Goal: Navigation & Orientation: Go to known website

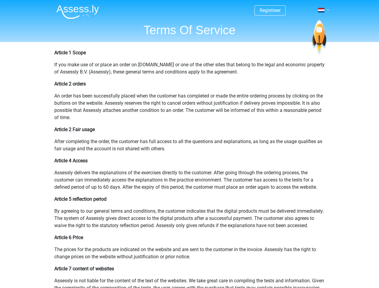
click at [321, 10] on span at bounding box center [321, 10] width 6 height 5
